Goal: Check status: Check status

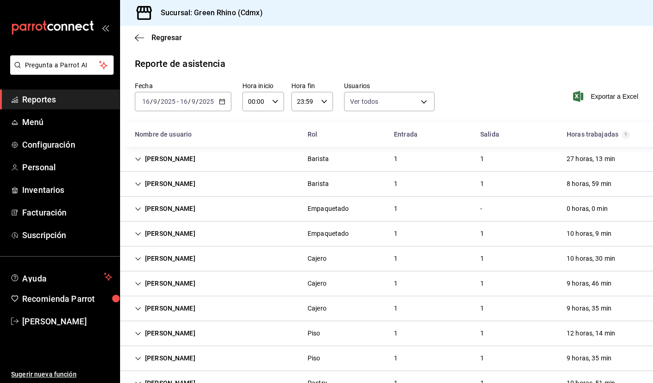
click at [225, 100] on div "[DATE] [DATE] - [DATE] [DATE]" at bounding box center [183, 101] width 97 height 19
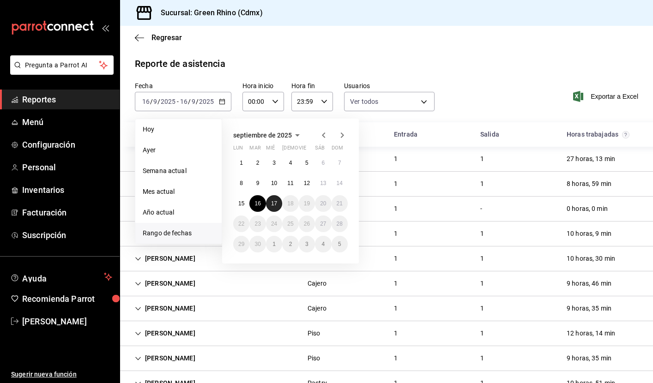
click at [272, 201] on abbr "17" at bounding box center [274, 203] width 6 height 6
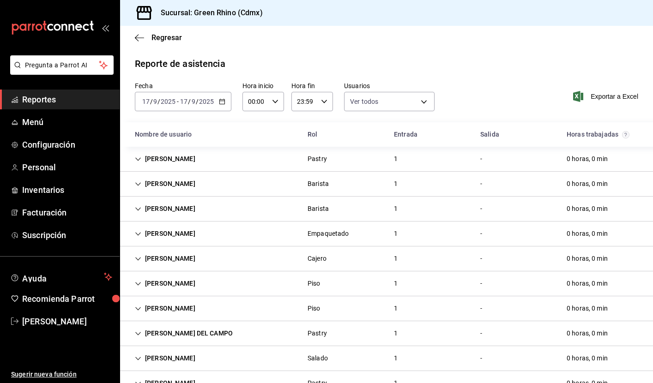
click at [223, 100] on icon "button" at bounding box center [222, 101] width 6 height 6
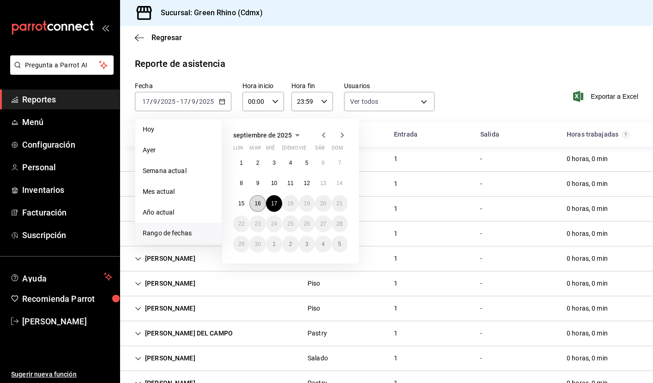
click at [255, 202] on button "16" at bounding box center [257, 203] width 16 height 17
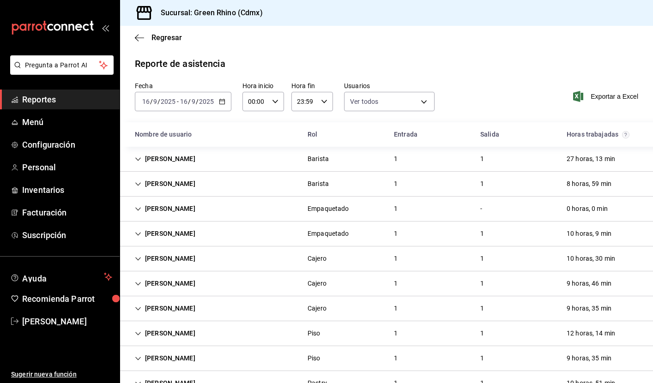
click at [479, 72] on div "Reporte de asistencia Fecha [DATE] [DATE] - [DATE] [DATE] Hora inicio 00:00 Hor…" at bounding box center [386, 376] width 533 height 639
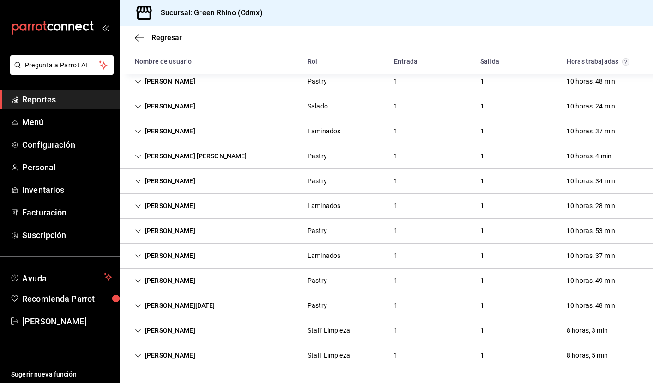
scroll to position [327, 0]
click at [136, 181] on icon "Cell" at bounding box center [138, 181] width 6 height 3
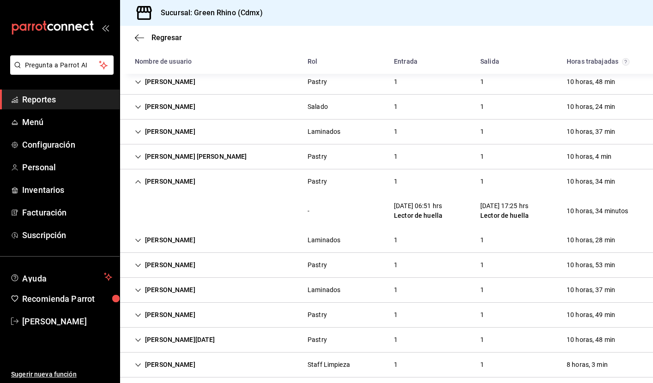
click at [136, 181] on icon "Cell" at bounding box center [138, 182] width 6 height 6
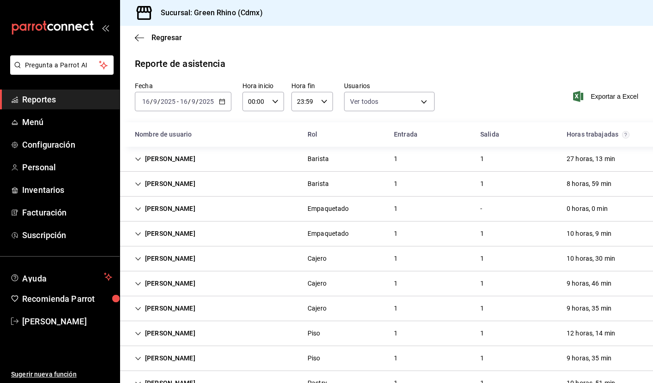
scroll to position [0, 0]
click at [220, 102] on icon "button" at bounding box center [222, 101] width 6 height 6
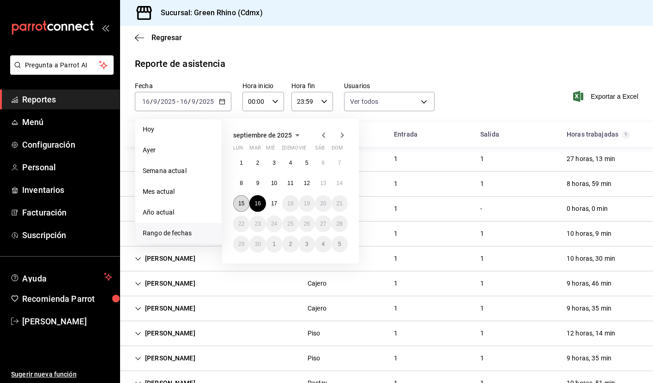
click at [243, 203] on abbr "15" at bounding box center [241, 203] width 6 height 6
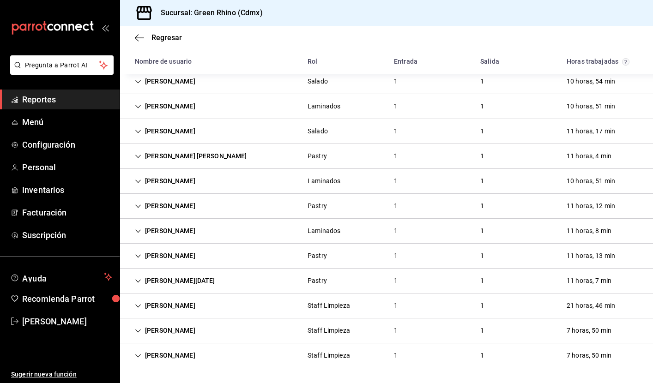
scroll to position [327, 0]
click at [140, 307] on icon "Cell" at bounding box center [138, 306] width 6 height 6
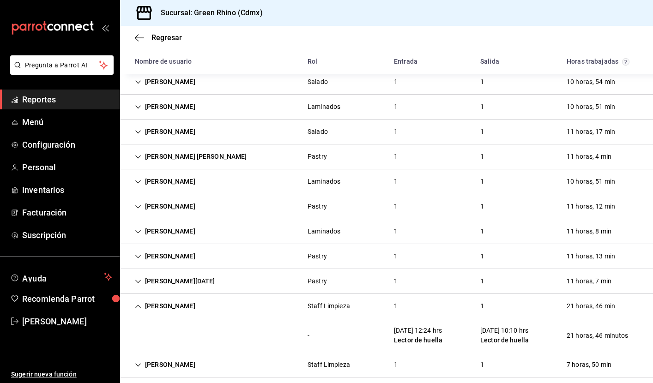
click at [140, 307] on icon "Cell" at bounding box center [138, 306] width 6 height 3
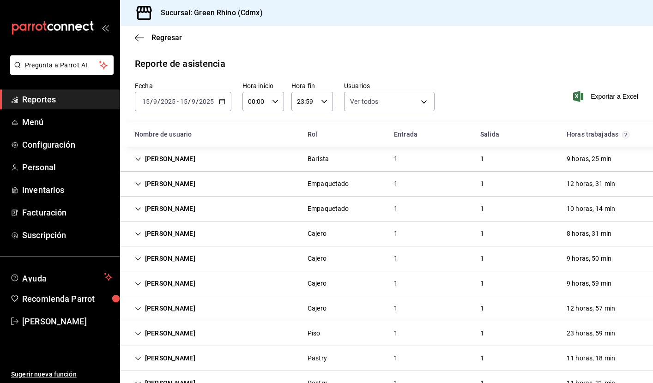
scroll to position [0, 0]
click at [224, 103] on icon "button" at bounding box center [222, 101] width 6 height 6
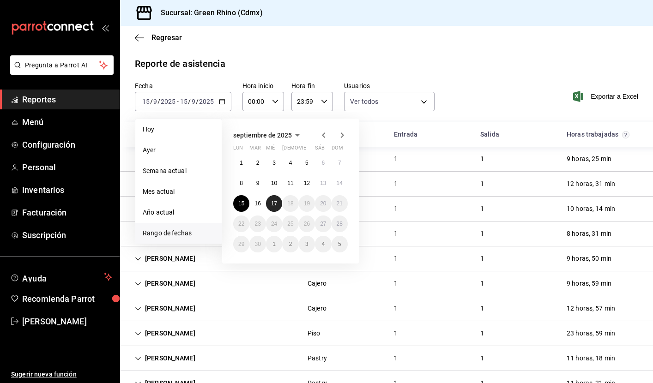
click at [275, 204] on abbr "17" at bounding box center [274, 203] width 6 height 6
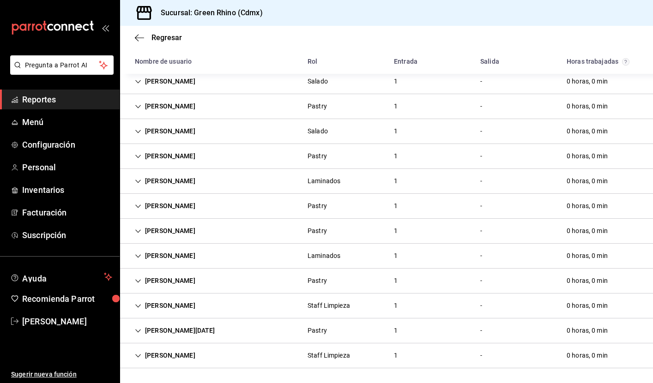
scroll to position [277, 0]
click at [139, 355] on icon "Cell" at bounding box center [138, 356] width 6 height 6
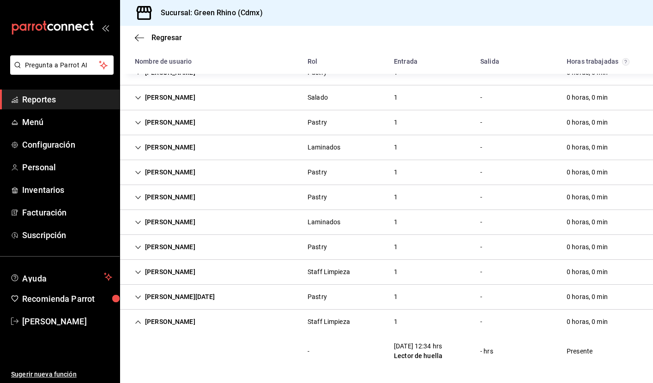
scroll to position [311, 0]
click at [139, 321] on icon "Cell" at bounding box center [138, 322] width 6 height 6
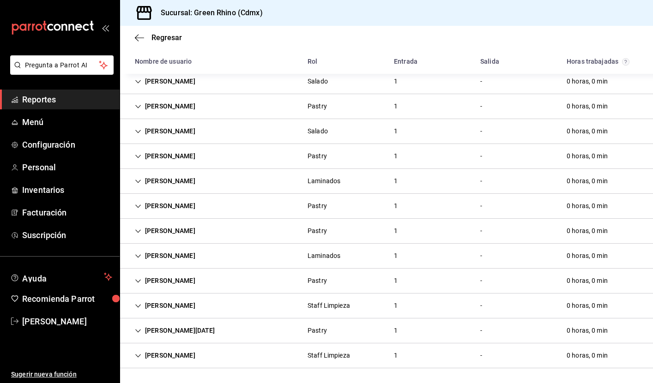
scroll to position [277, 0]
click at [140, 304] on icon "Cell" at bounding box center [138, 306] width 6 height 6
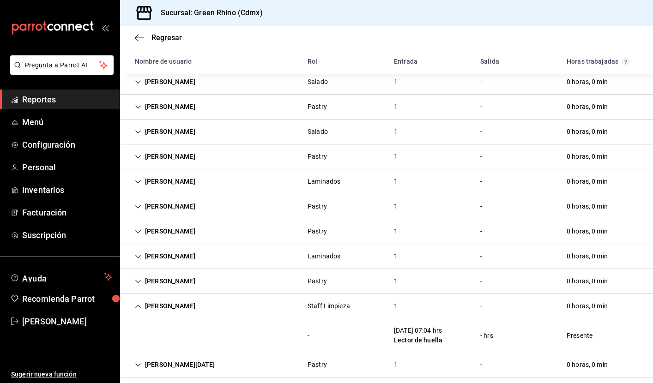
click at [140, 304] on icon "Cell" at bounding box center [138, 306] width 6 height 6
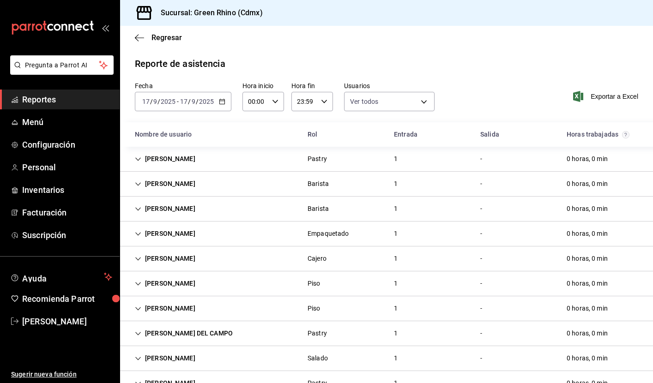
scroll to position [0, 0]
click at [224, 99] on \(Stroke\) "button" at bounding box center [224, 99] width 0 height 0
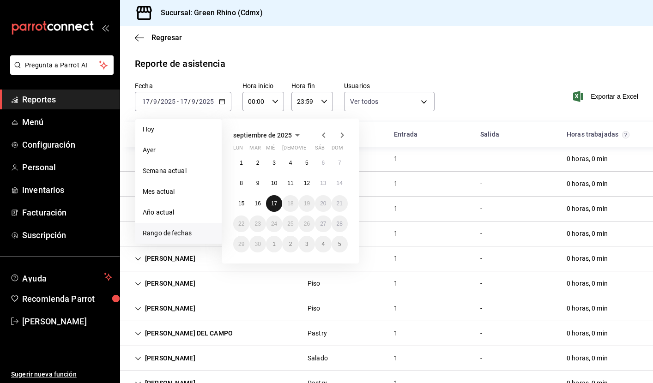
click at [274, 203] on abbr "17" at bounding box center [274, 203] width 6 height 6
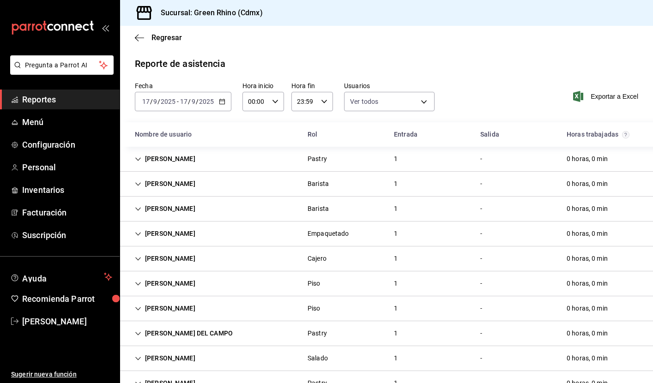
click at [223, 100] on icon "button" at bounding box center [222, 101] width 6 height 6
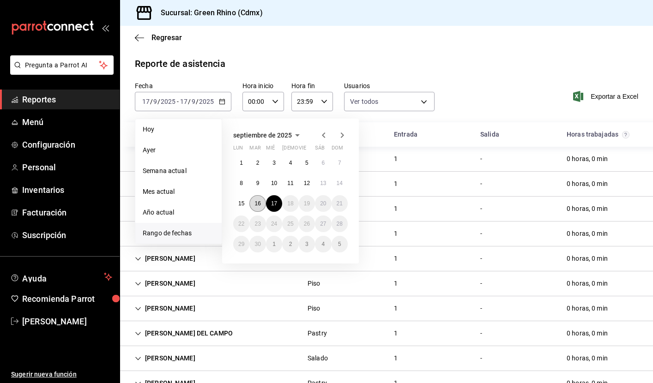
click at [259, 202] on abbr "16" at bounding box center [258, 203] width 6 height 6
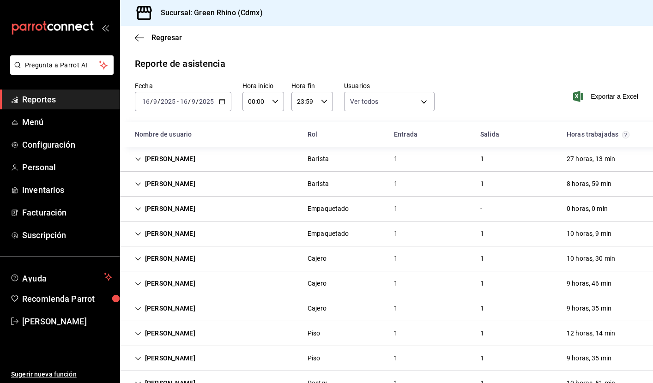
click at [225, 99] on div "[DATE] [DATE] - [DATE] [DATE]" at bounding box center [183, 101] width 97 height 19
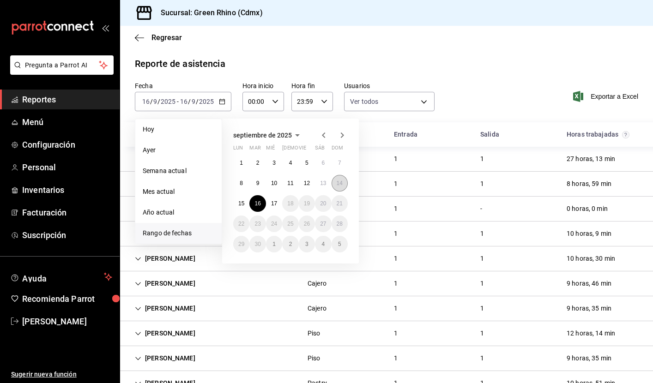
click at [339, 185] on abbr "14" at bounding box center [340, 183] width 6 height 6
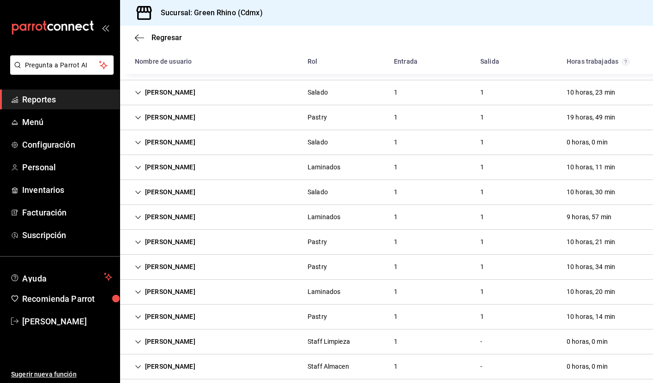
scroll to position [306, 0]
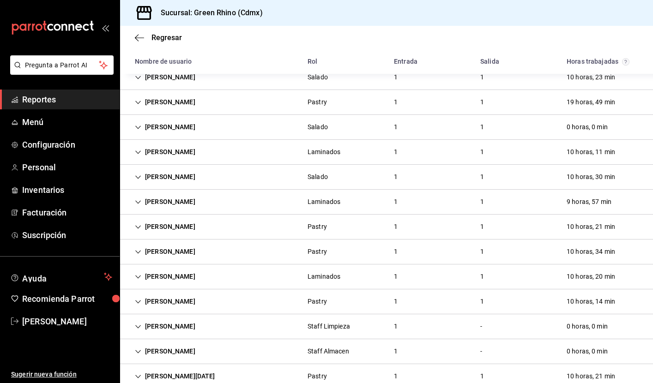
click at [139, 226] on icon "Cell" at bounding box center [138, 227] width 6 height 6
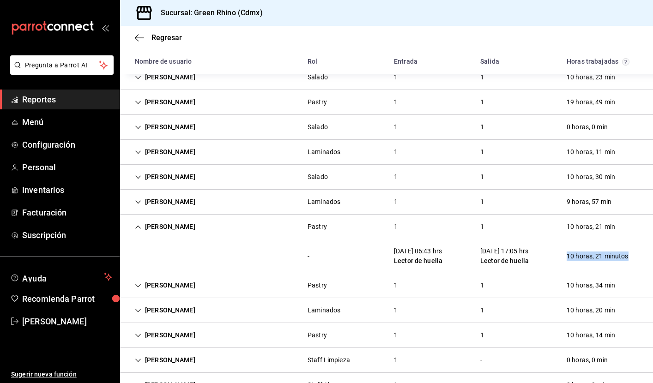
drag, startPoint x: 563, startPoint y: 254, endPoint x: 630, endPoint y: 260, distance: 66.7
click at [630, 260] on div "10 horas, 21 minutos" at bounding box center [597, 256] width 77 height 17
click at [641, 258] on div "- [DATE] 06:43 hrs Lector de huella [DATE] 17:05 hrs Lector de huella 10 horas,…" at bounding box center [386, 256] width 533 height 34
click at [136, 227] on icon "Cell" at bounding box center [138, 227] width 6 height 6
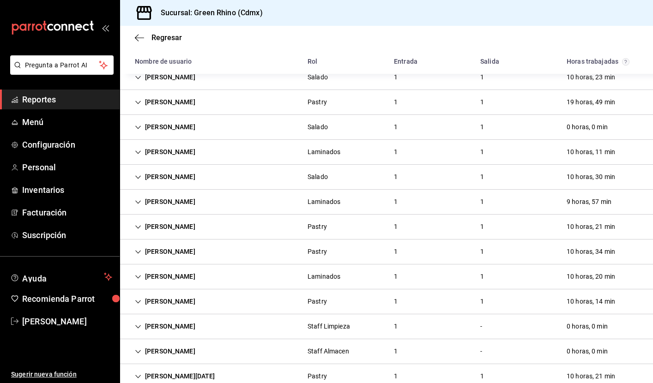
click at [139, 198] on div "[PERSON_NAME]" at bounding box center [164, 202] width 75 height 17
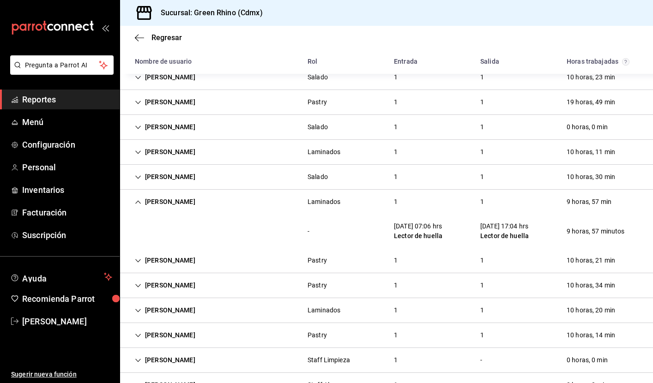
click at [139, 198] on div "[PERSON_NAME]" at bounding box center [164, 202] width 75 height 17
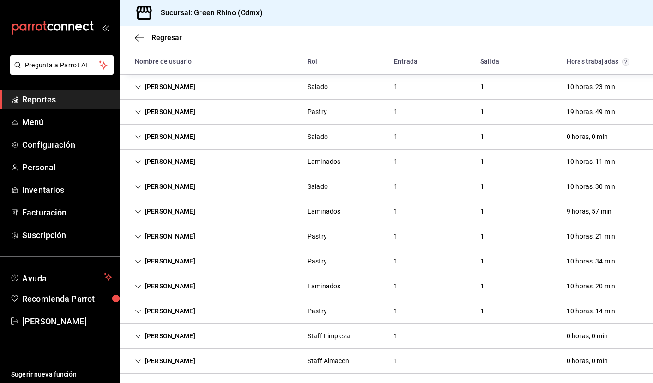
scroll to position [296, 0]
click at [140, 161] on icon "Cell" at bounding box center [138, 163] width 6 height 6
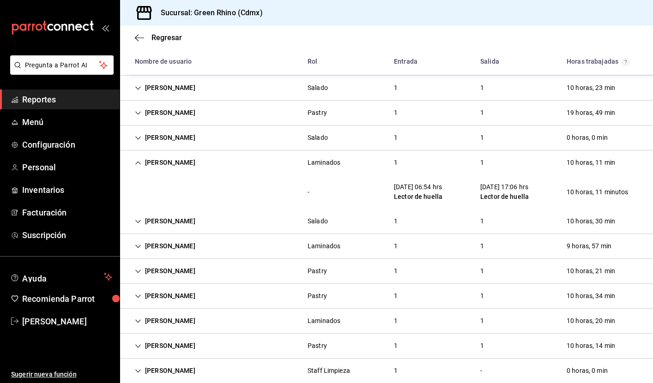
click at [140, 161] on icon "Cell" at bounding box center [138, 163] width 6 height 6
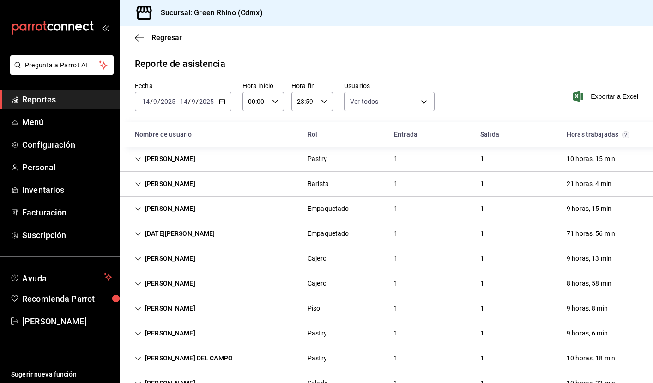
scroll to position [0, 0]
click at [221, 103] on icon "button" at bounding box center [222, 101] width 6 height 6
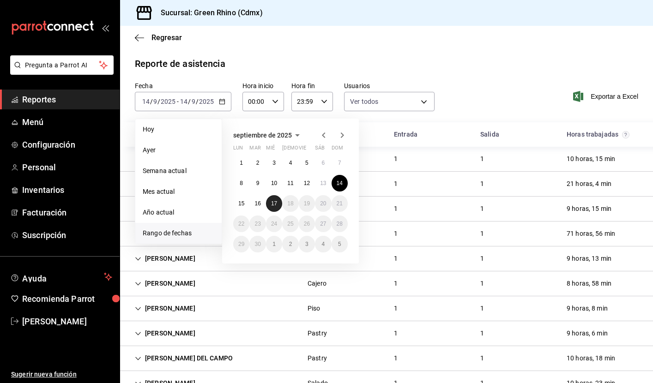
click at [271, 205] on abbr "17" at bounding box center [274, 203] width 6 height 6
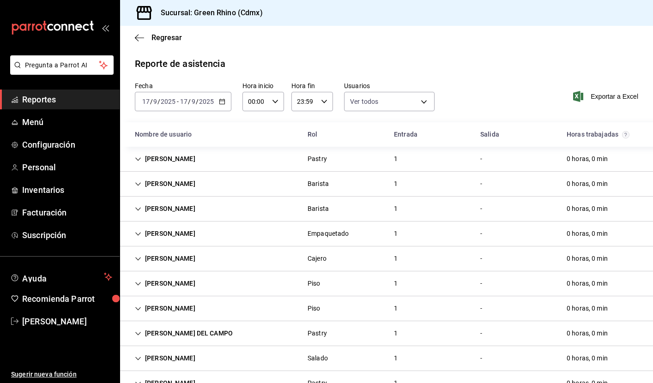
click at [224, 103] on icon "button" at bounding box center [222, 101] width 6 height 6
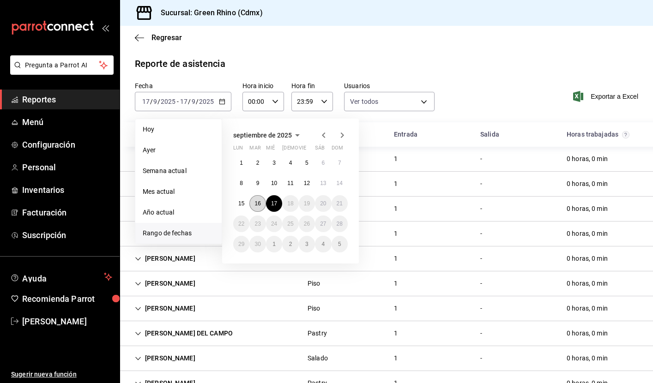
click at [258, 207] on abbr "16" at bounding box center [258, 203] width 6 height 6
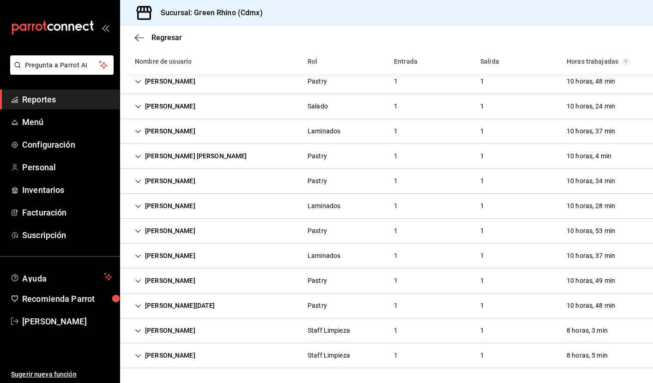
scroll to position [327, 0]
